Goal: Check status: Check status

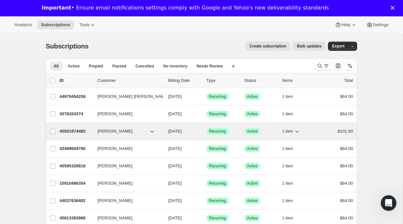
click at [76, 134] on p "45501874482" at bounding box center [76, 131] width 33 height 7
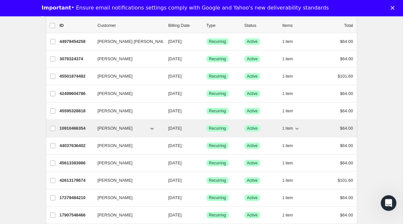
scroll to position [67, 0]
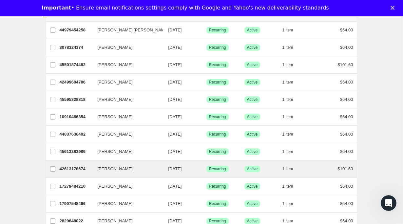
click at [114, 175] on div "[PERSON_NAME] 42613178674 [PERSON_NAME] [DATE] Success Recurring Success Active…" at bounding box center [201, 169] width 311 height 17
click at [115, 171] on span "[PERSON_NAME]" at bounding box center [115, 169] width 35 height 7
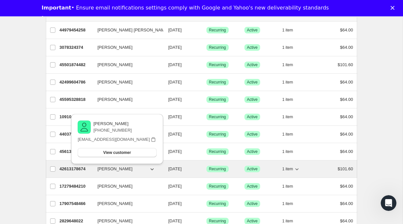
click at [72, 169] on p "42613178674" at bounding box center [76, 169] width 33 height 7
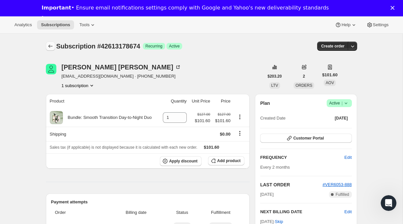
click at [50, 46] on icon "Subscriptions" at bounding box center [50, 46] width 7 height 7
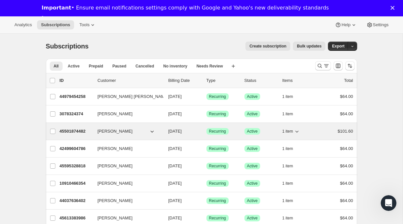
click at [77, 132] on p "45501874482" at bounding box center [76, 131] width 33 height 7
